Goal: Book appointment/travel/reservation

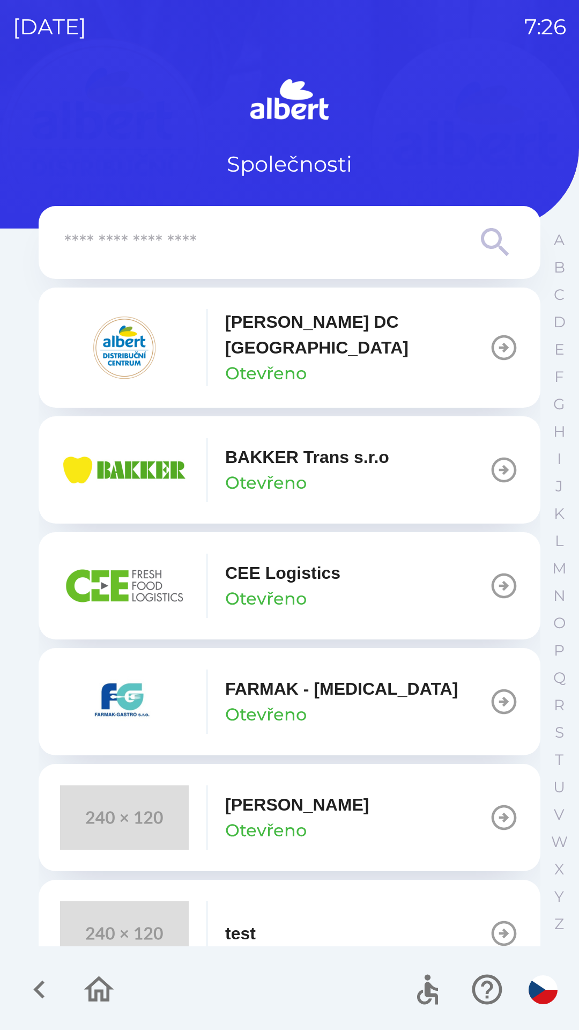
click at [247, 336] on p "[PERSON_NAME] DC [GEOGRAPHIC_DATA]" at bounding box center [357, 334] width 264 height 51
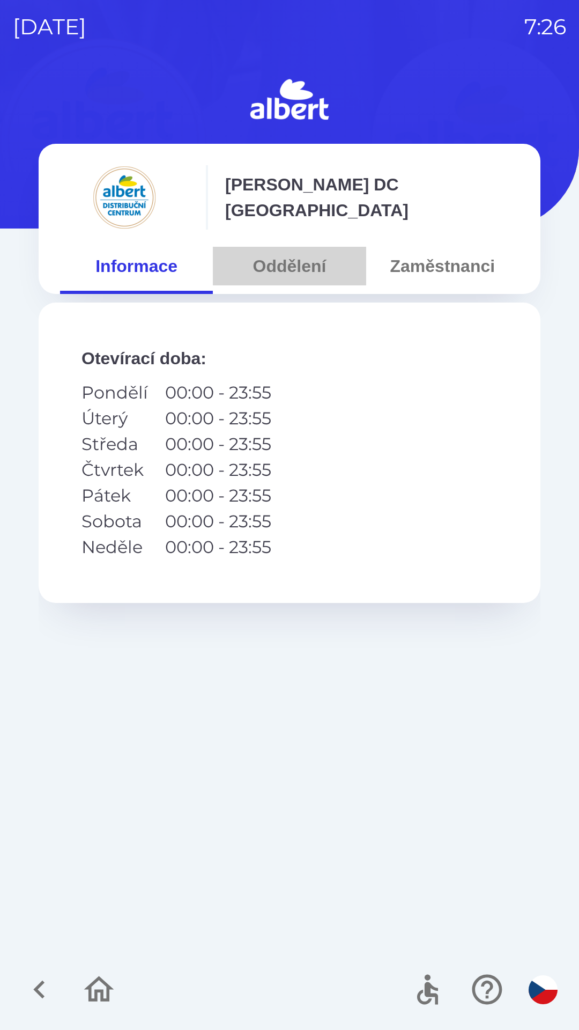
click at [282, 266] on button "Oddělení" at bounding box center [289, 266] width 153 height 39
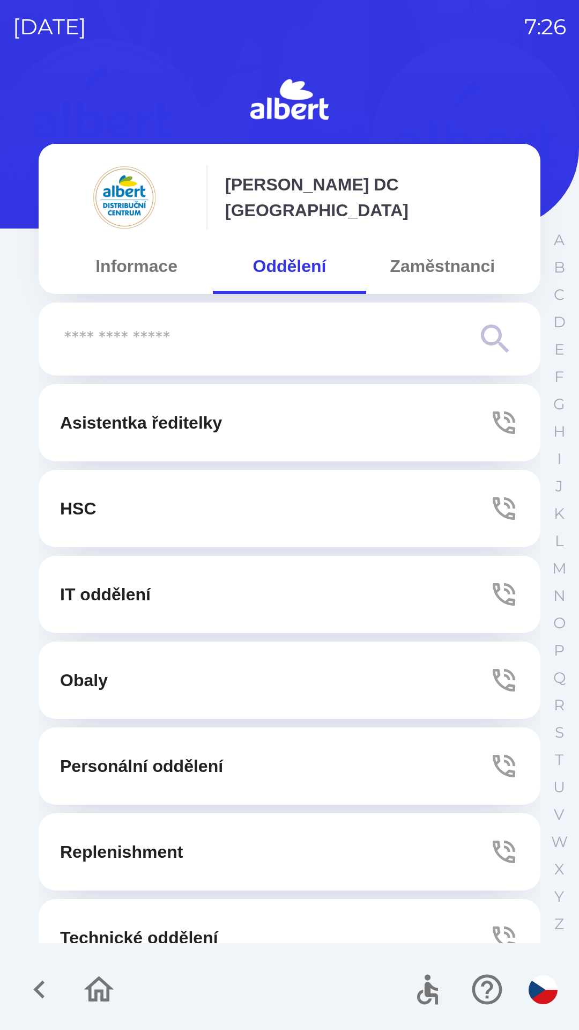
click at [119, 905] on button "Technické oddělení" at bounding box center [290, 937] width 502 height 77
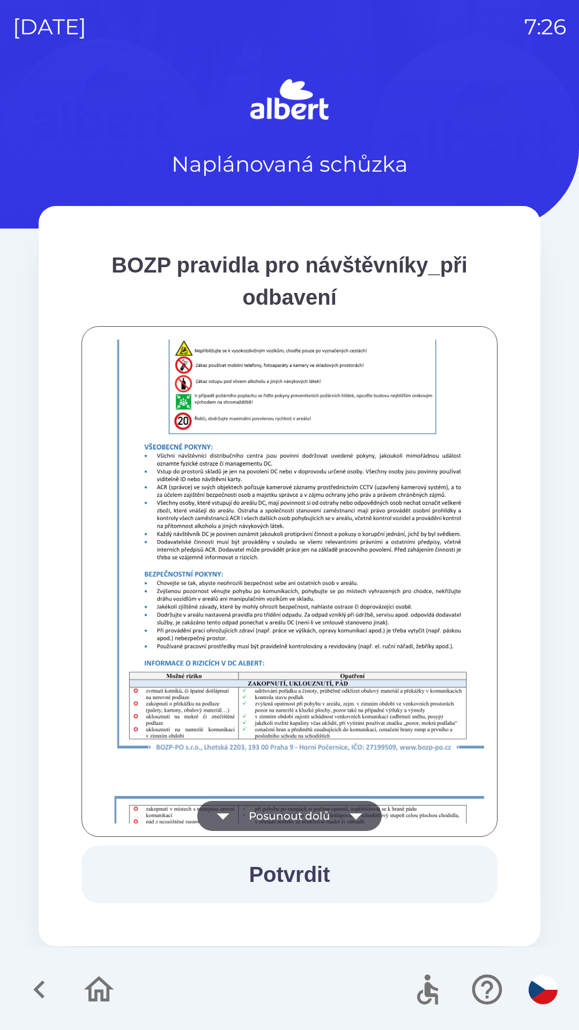
scroll to position [753, 0]
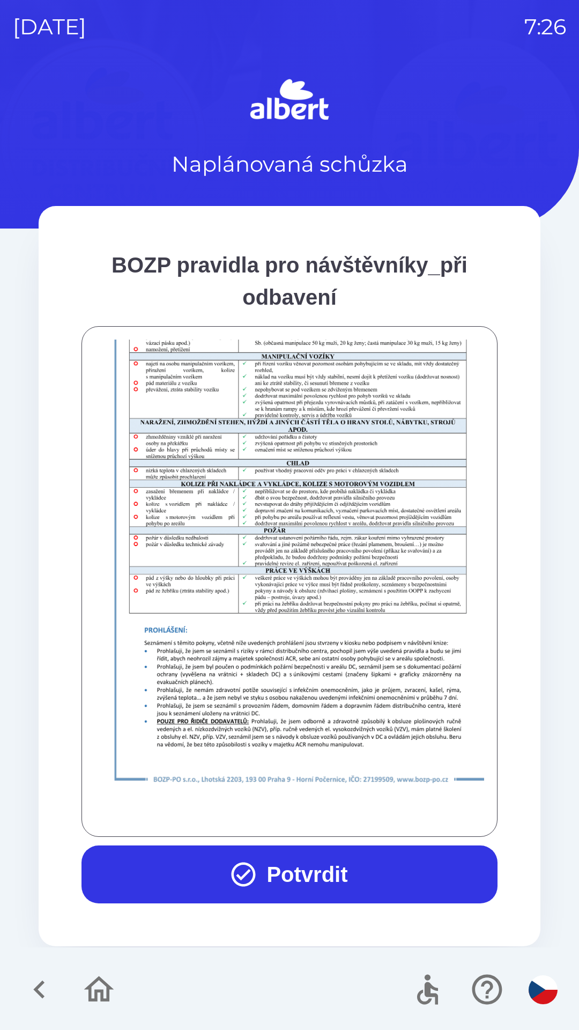
click at [316, 866] on button "Potvrdit" at bounding box center [290, 874] width 416 height 58
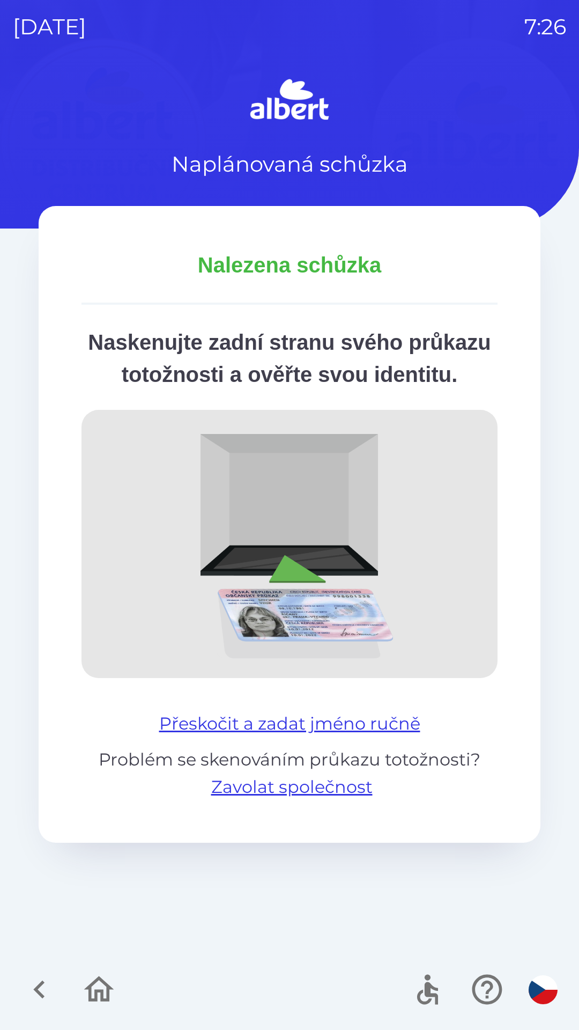
click at [358, 736] on button "Přeskočit a zadat jméno ručně" at bounding box center [290, 724] width 270 height 26
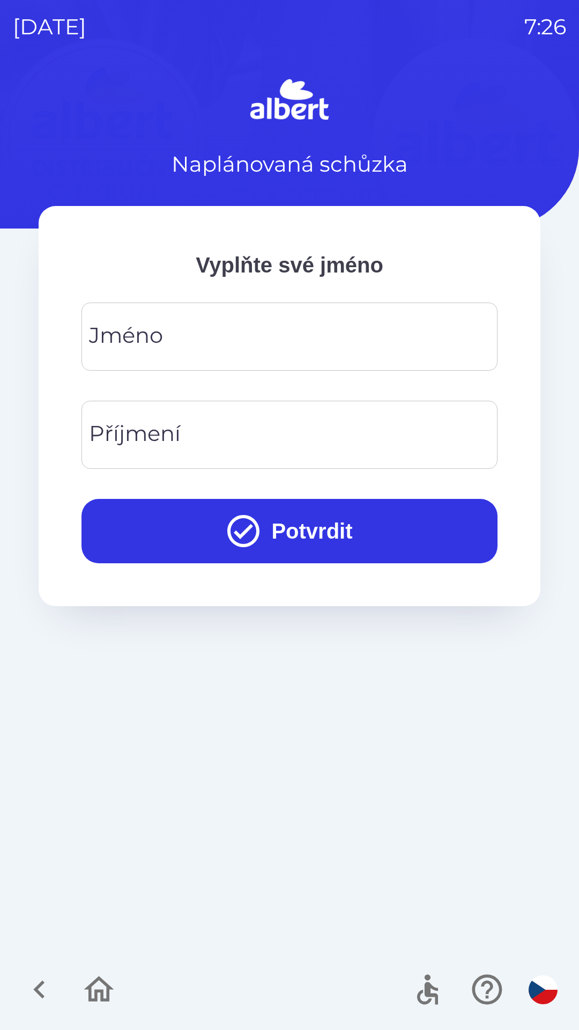
click at [219, 339] on input "Jméno" at bounding box center [289, 336] width 390 height 42
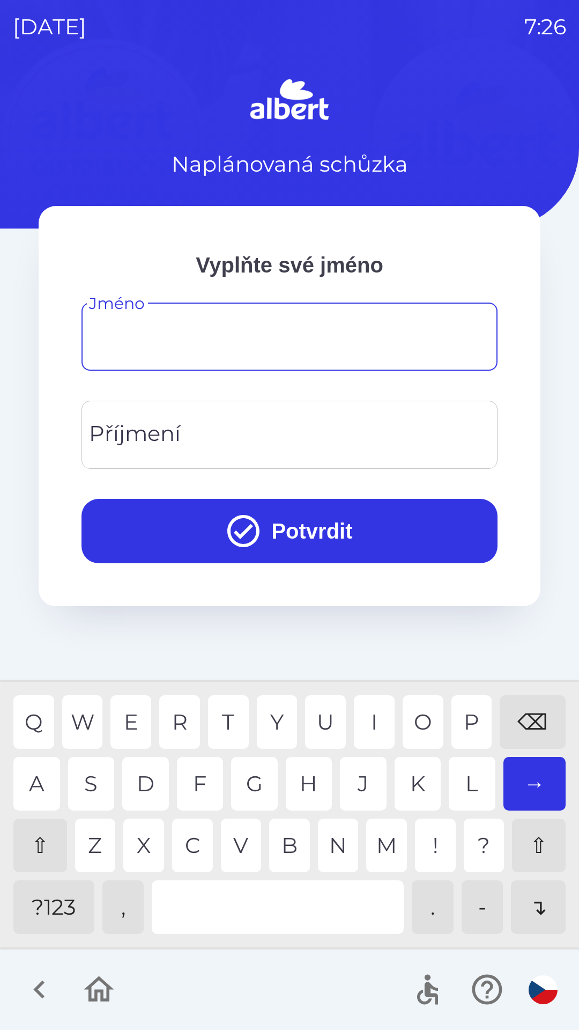
click at [32, 834] on div "⇧" at bounding box center [40, 845] width 54 height 54
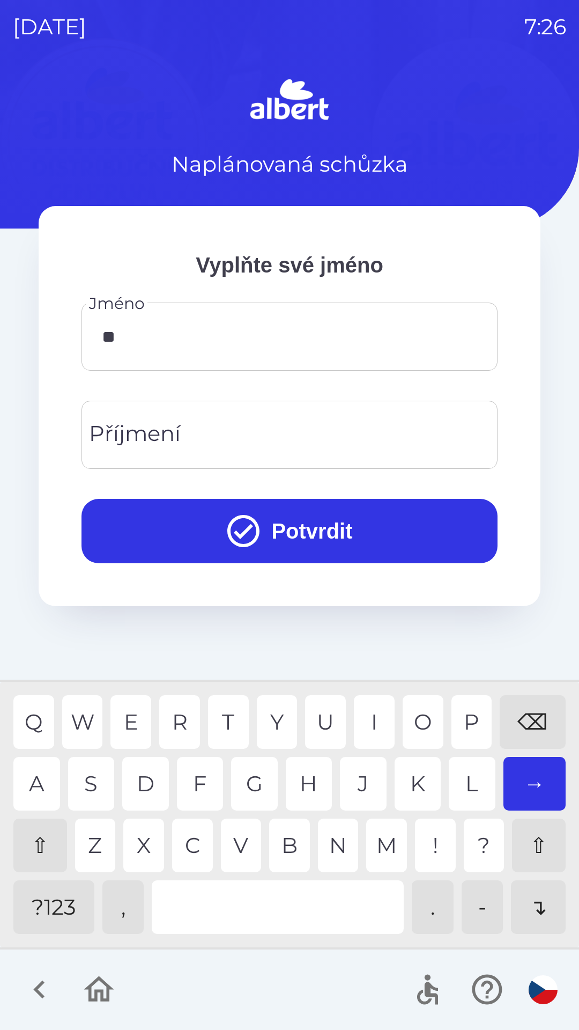
click at [459, 775] on div "L" at bounding box center [472, 784] width 47 height 54
click at [128, 725] on div "E" at bounding box center [130, 722] width 41 height 54
click at [95, 784] on div "S" at bounding box center [91, 784] width 47 height 54
type input "*********"
click at [155, 446] on div "Příjmení Příjmení" at bounding box center [290, 435] width 416 height 68
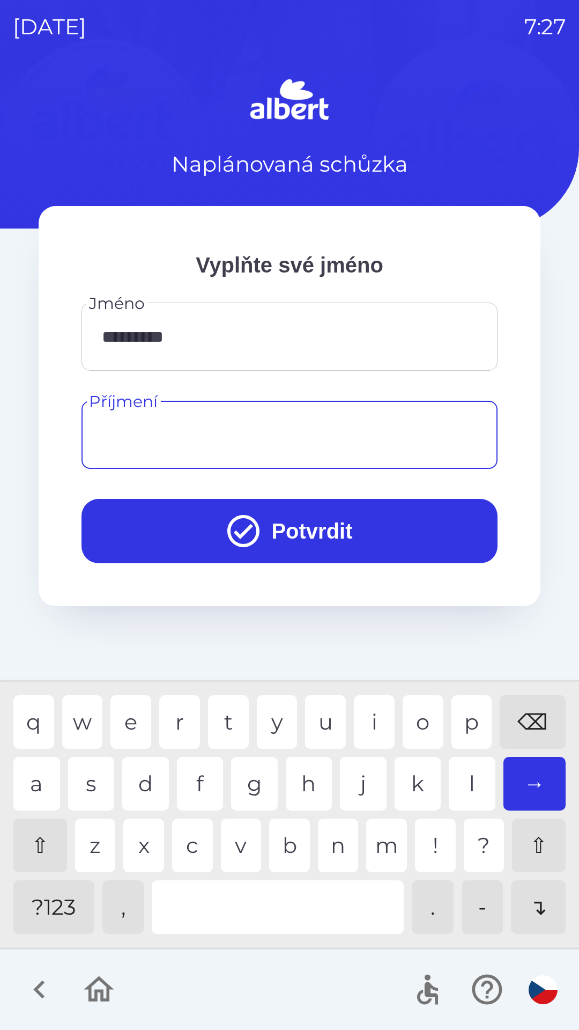
type input "*"
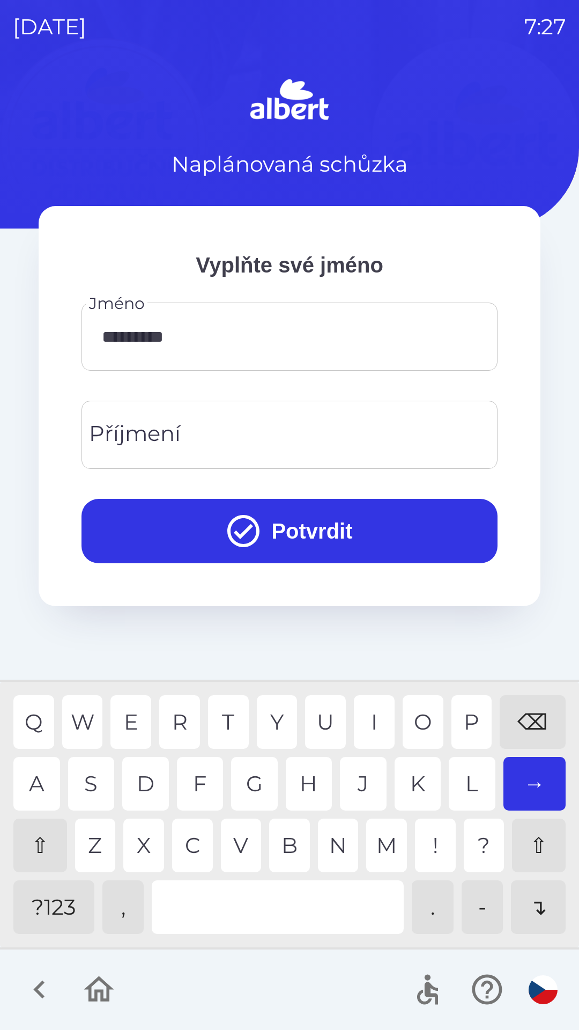
click at [33, 834] on div "⇧" at bounding box center [40, 845] width 54 height 54
type input "*"
click at [424, 787] on div "K" at bounding box center [418, 784] width 47 height 54
click at [415, 780] on div "K" at bounding box center [418, 784] width 47 height 54
click at [274, 721] on div "Y" at bounding box center [277, 722] width 41 height 54
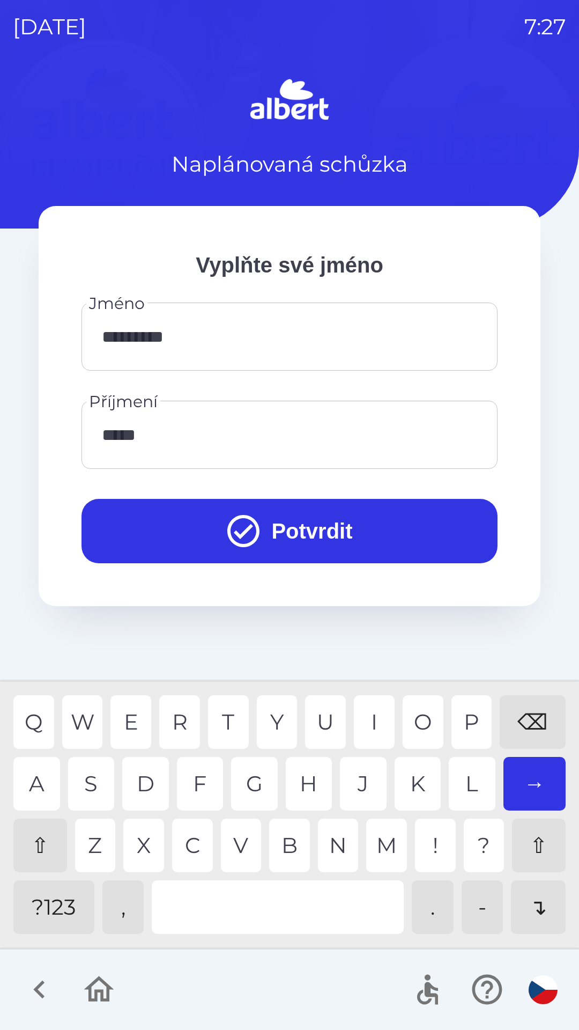
click at [185, 851] on div "C" at bounding box center [192, 845] width 41 height 54
click at [305, 777] on div "H" at bounding box center [309, 784] width 47 height 54
click at [182, 729] on div "R" at bounding box center [179, 722] width 41 height 54
click at [131, 722] on div "E" at bounding box center [130, 722] width 41 height 54
click at [335, 851] on div "N" at bounding box center [338, 845] width 41 height 54
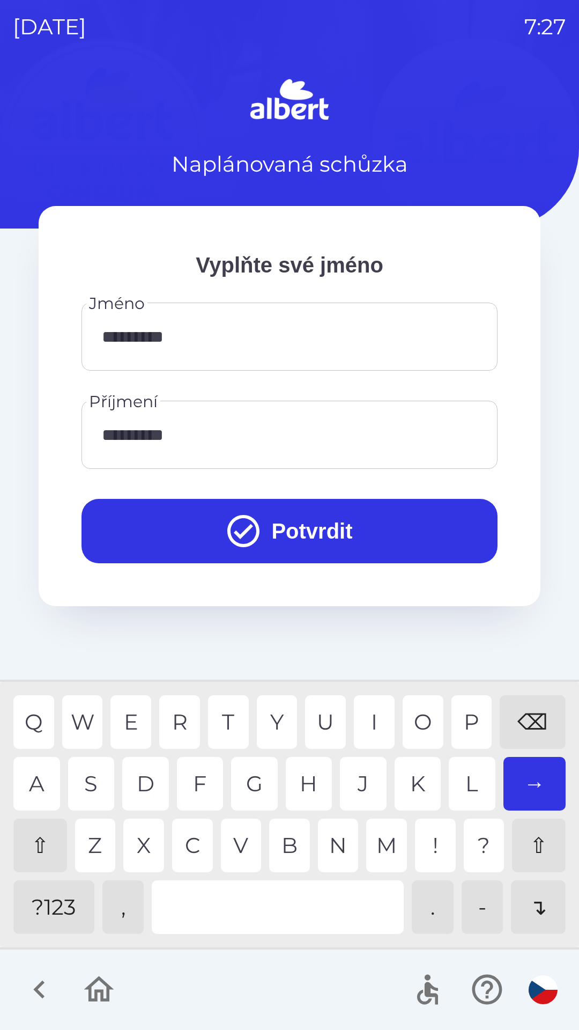
type input "**********"
click at [319, 527] on button "Potvrdit" at bounding box center [290, 531] width 416 height 64
